Goal: Check status: Check status

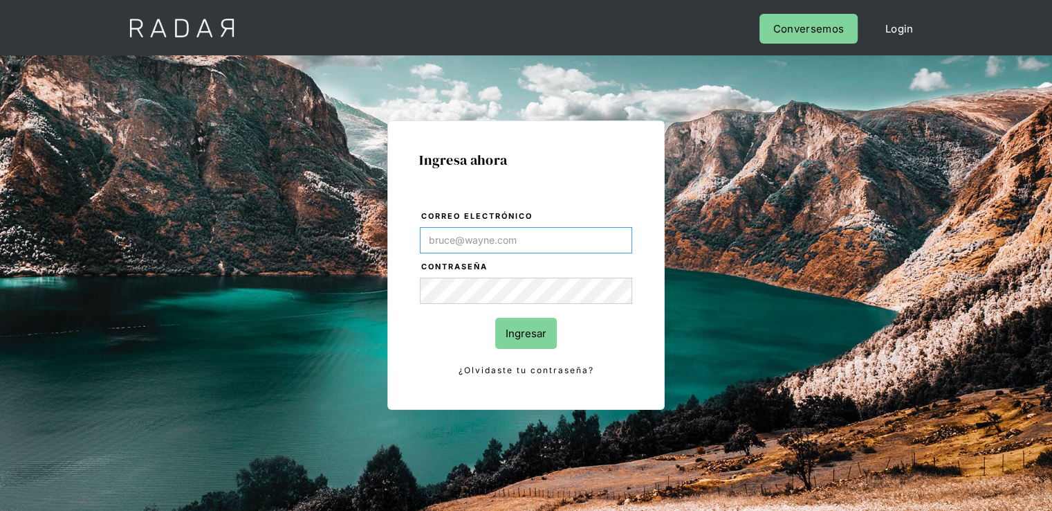
type input "[PERSON_NAME][EMAIL_ADDRESS][PERSON_NAME][DOMAIN_NAME]"
click at [531, 335] on input "Ingresar" at bounding box center [526, 333] width 62 height 31
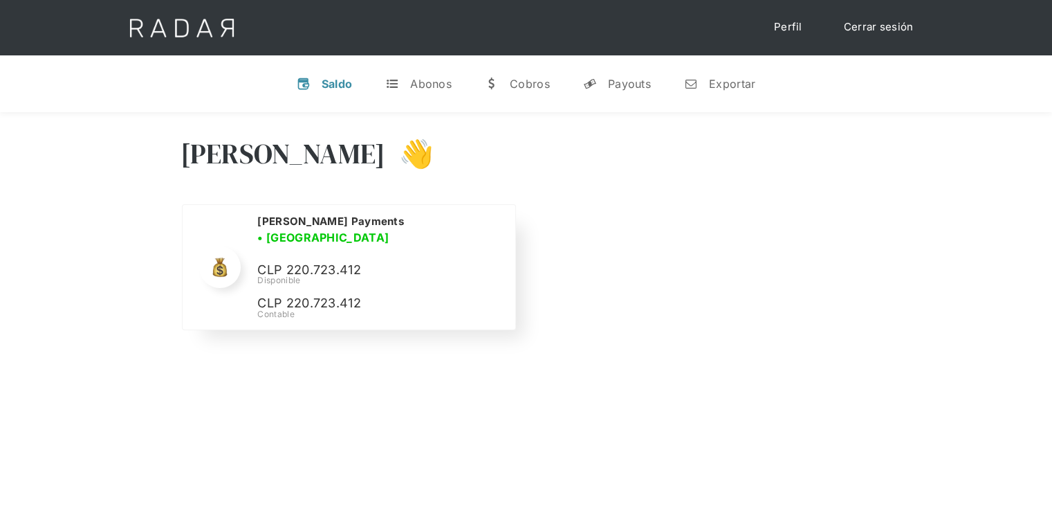
click at [332, 260] on p "CLP 220.723.412" at bounding box center [361, 270] width 208 height 20
copy p "220.723.412"
click at [859, 23] on link "Cerrar sesión" at bounding box center [879, 27] width 98 height 27
